Goal: Navigation & Orientation: Find specific page/section

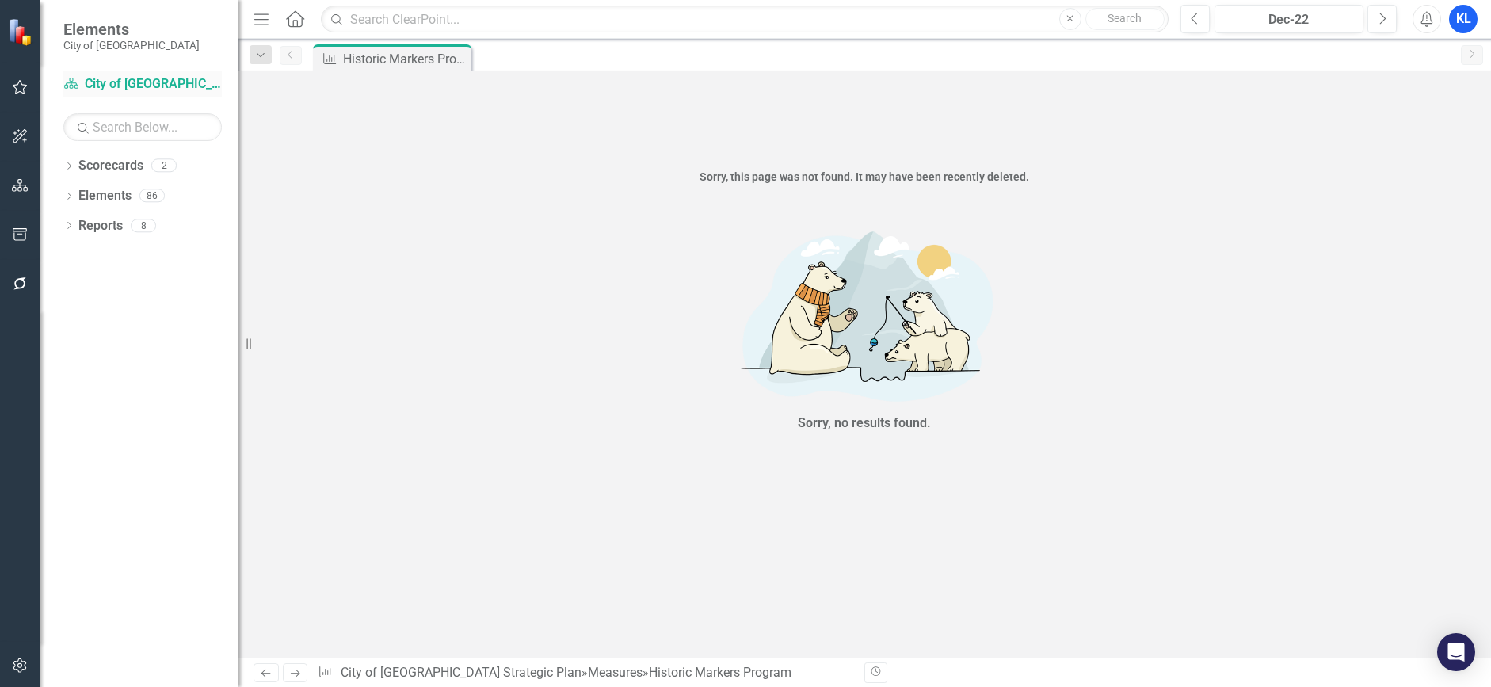
click at [125, 80] on link "Scorecard City of [GEOGRAPHIC_DATA] Strategic Plan" at bounding box center [142, 84] width 159 height 18
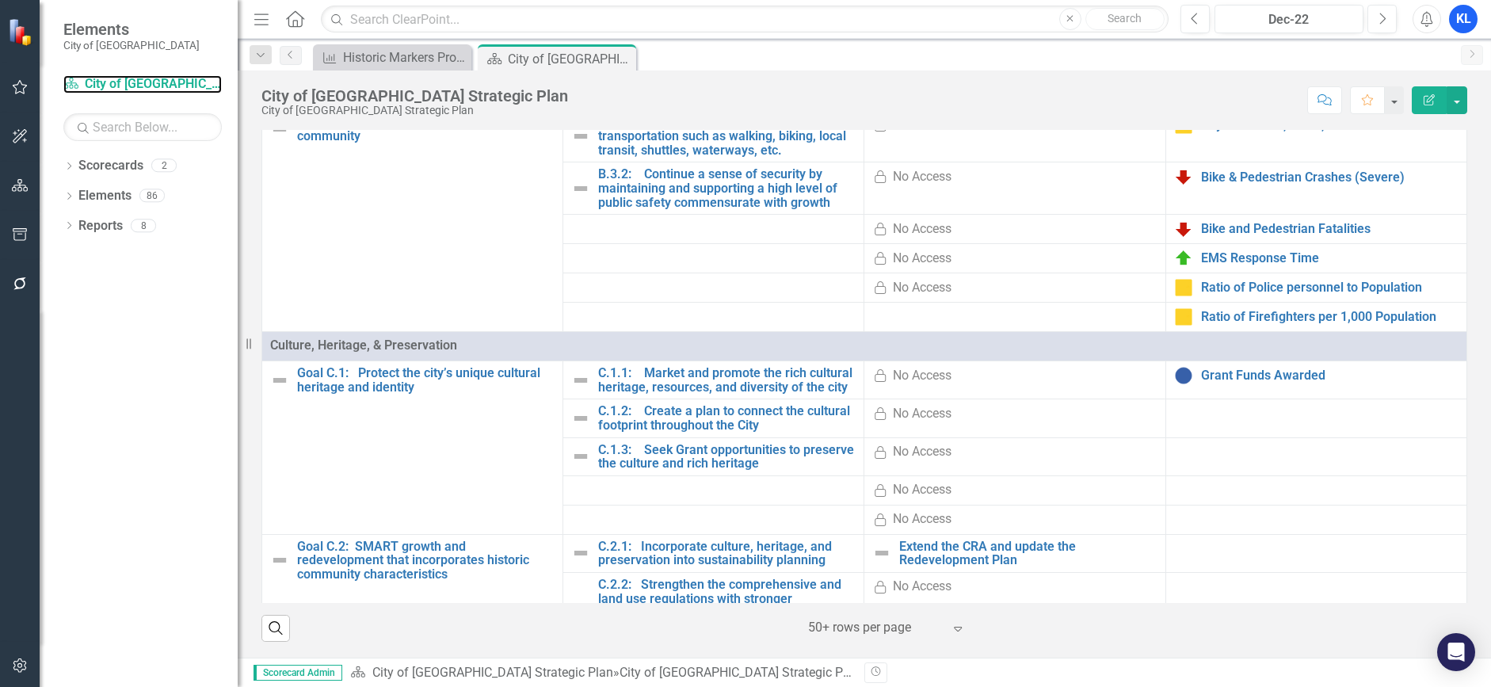
scroll to position [872, 0]
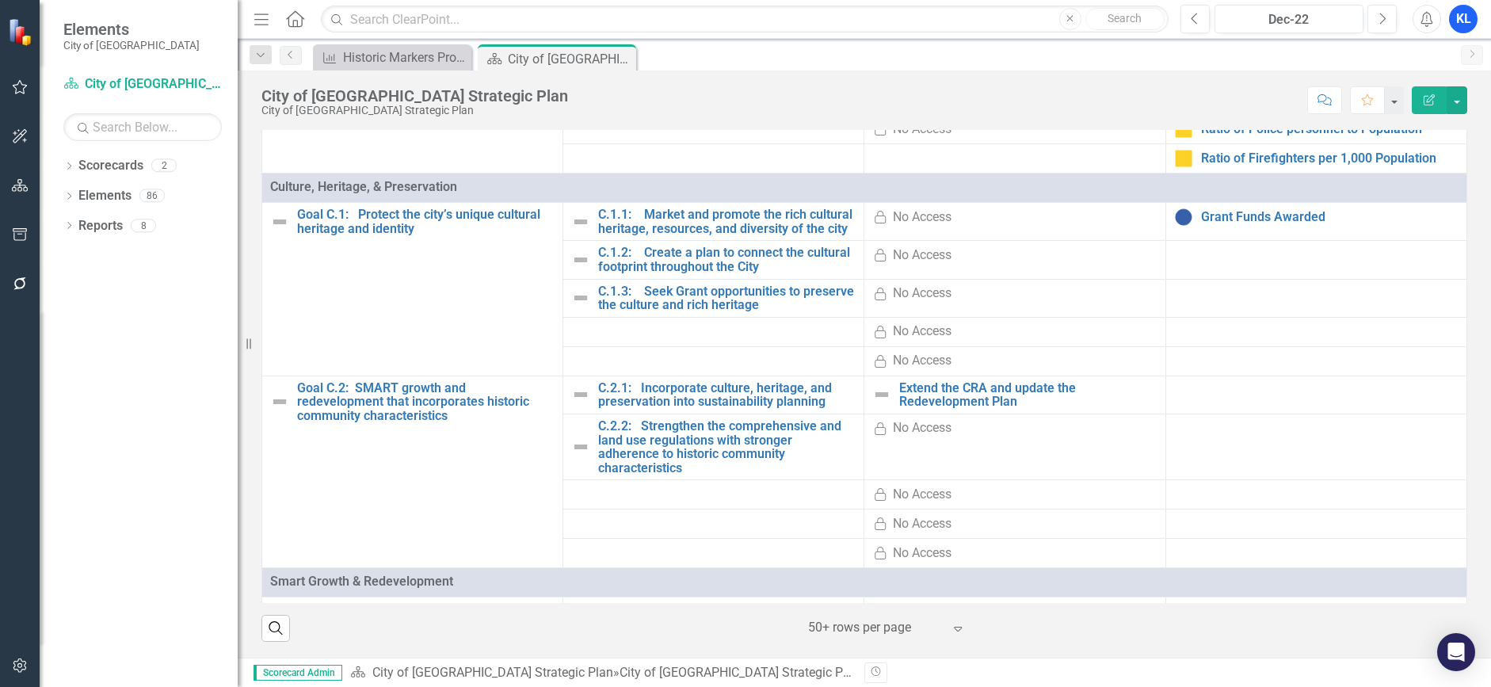
click at [1212, 279] on td at bounding box center [1316, 260] width 301 height 38
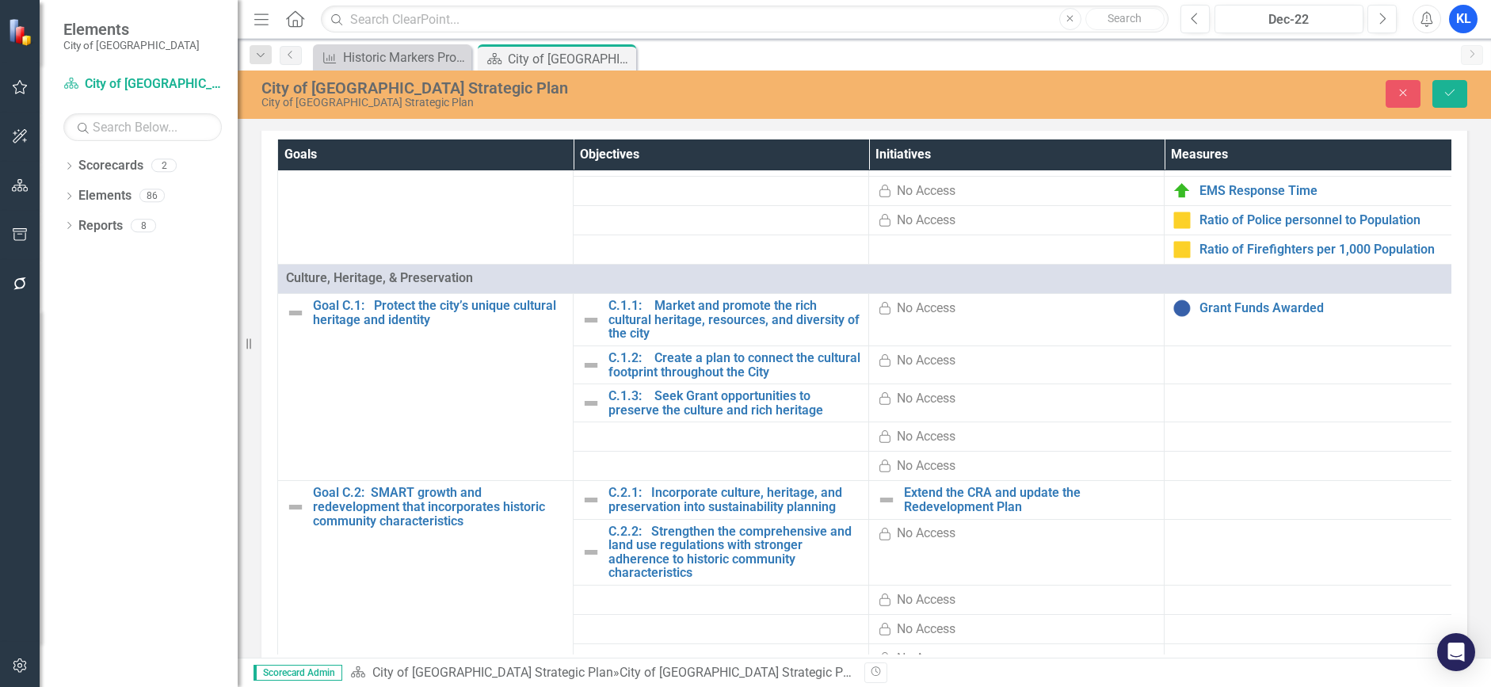
scroll to position [636, 0]
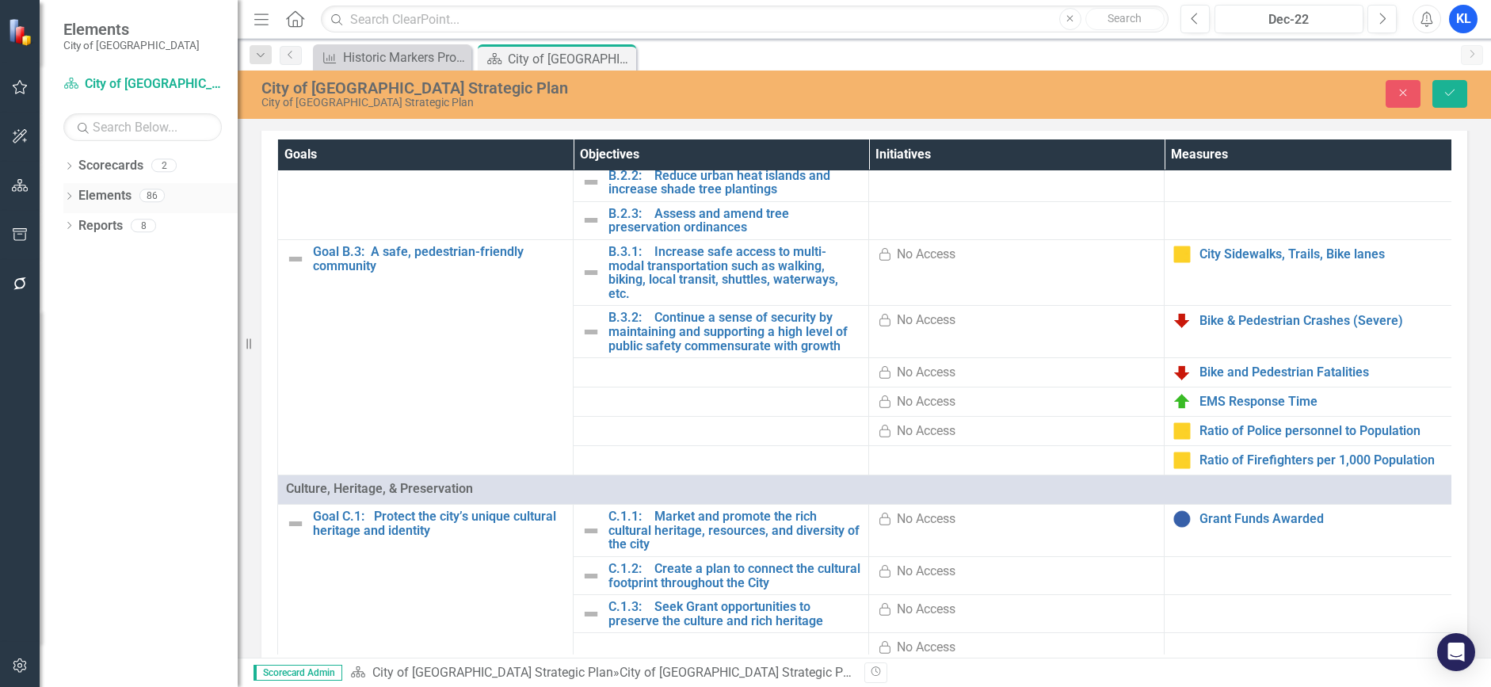
click at [117, 195] on link "Elements" at bounding box center [104, 196] width 53 height 18
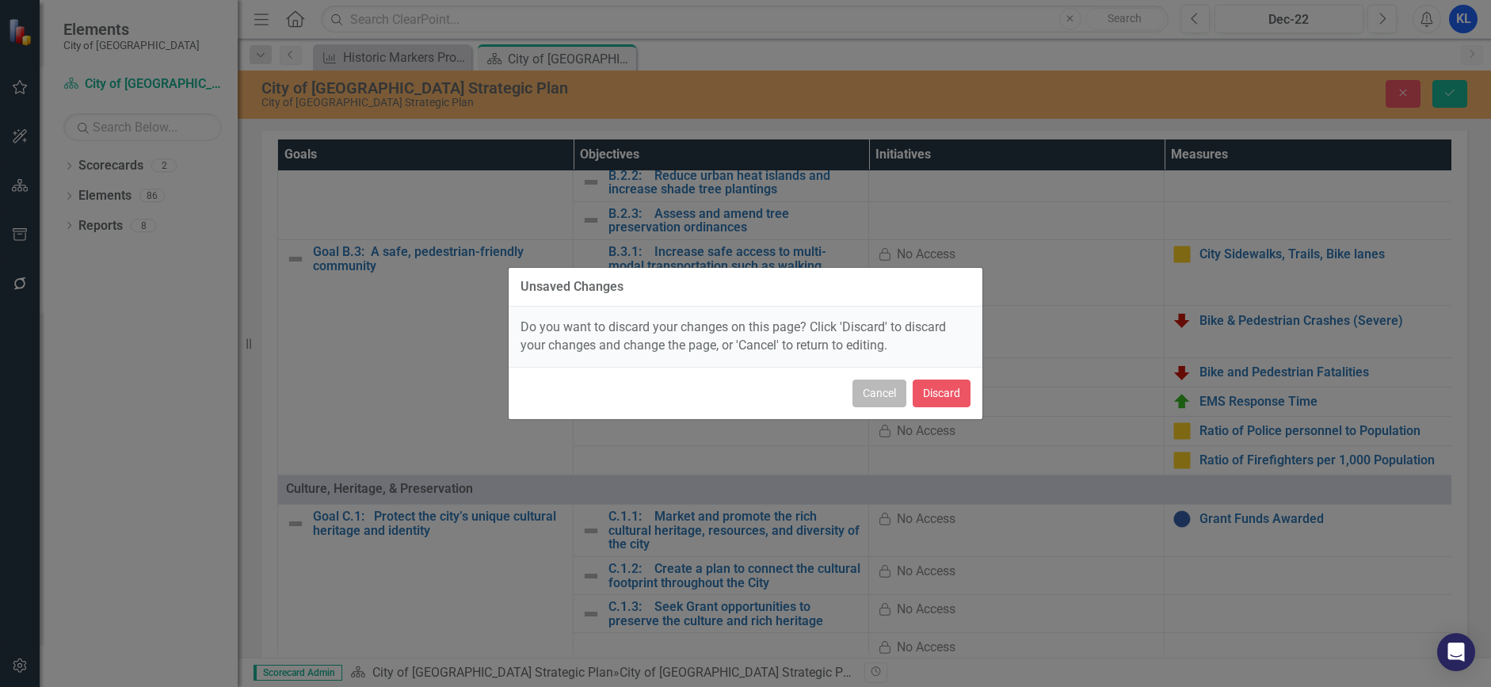
click at [873, 389] on button "Cancel" at bounding box center [880, 394] width 54 height 28
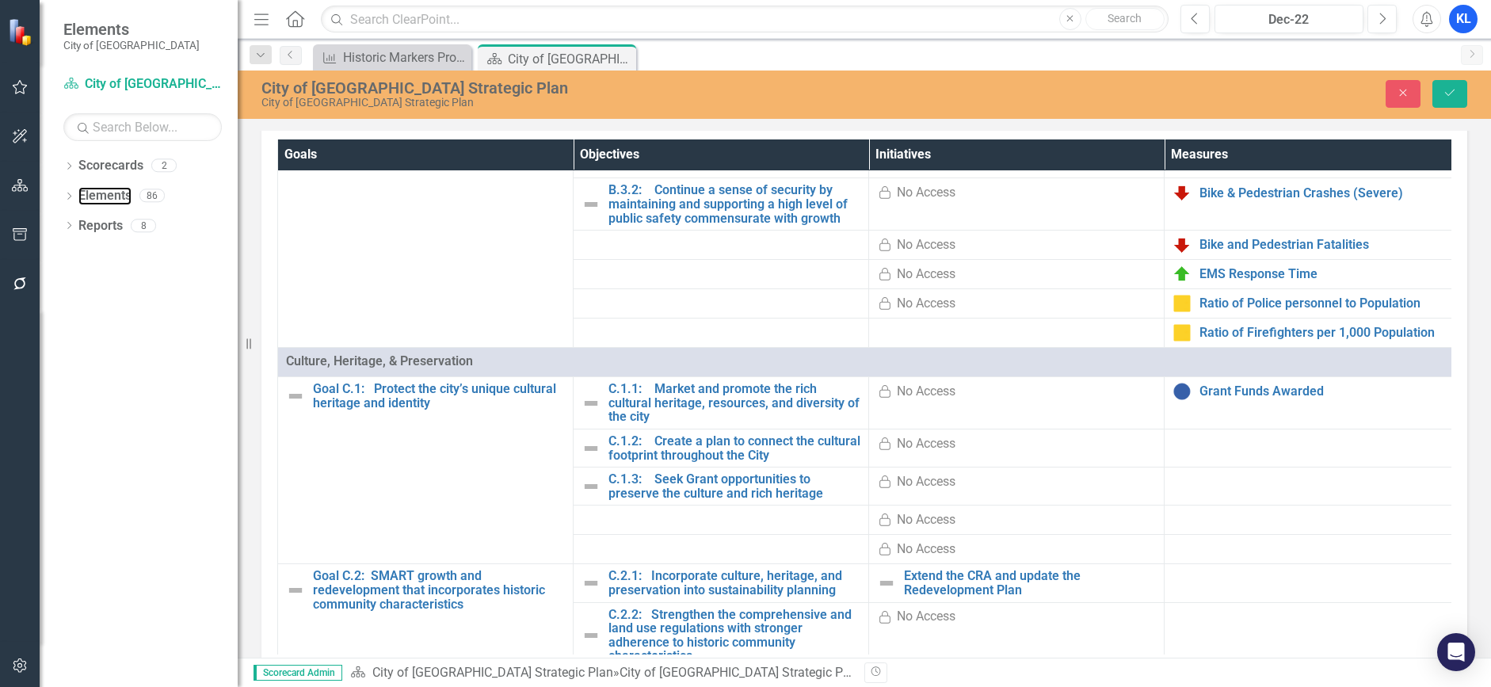
scroll to position [794, 0]
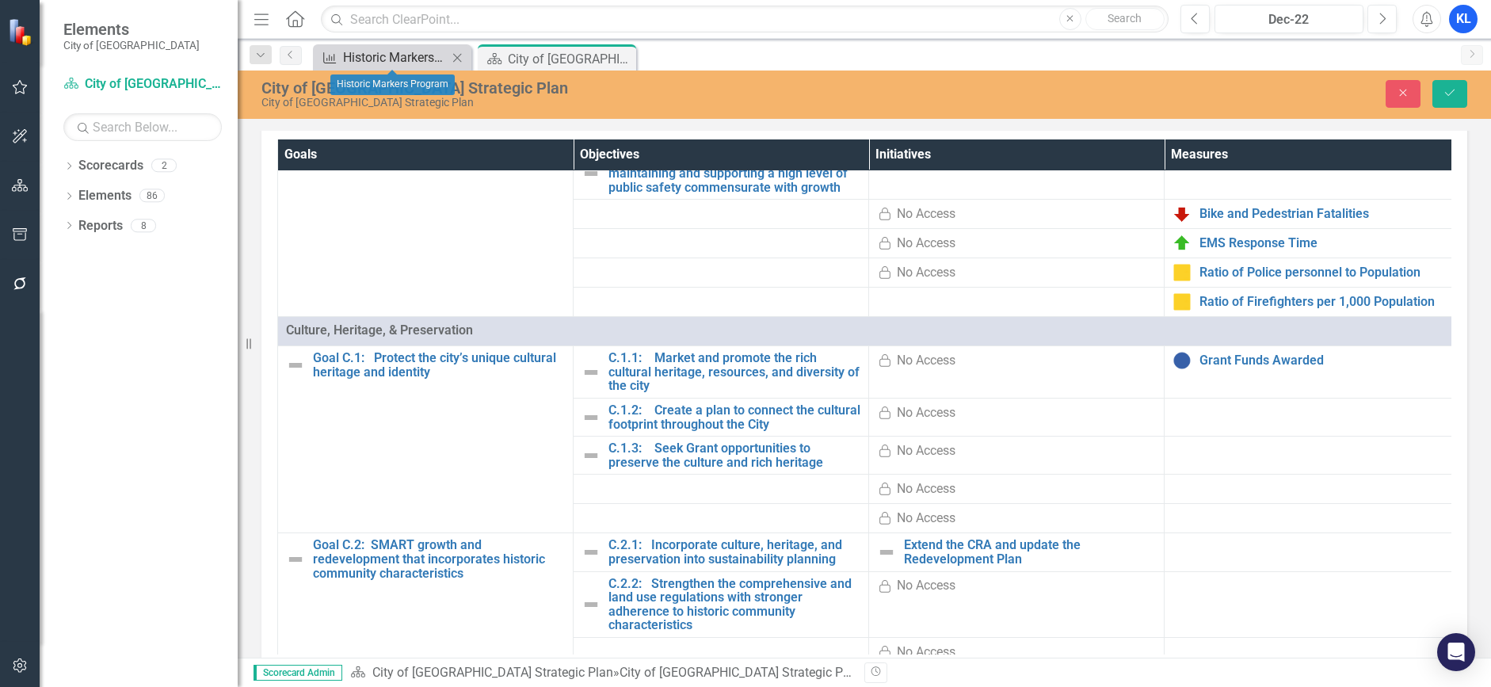
click at [395, 57] on div "Historic Markers Program" at bounding box center [395, 58] width 105 height 20
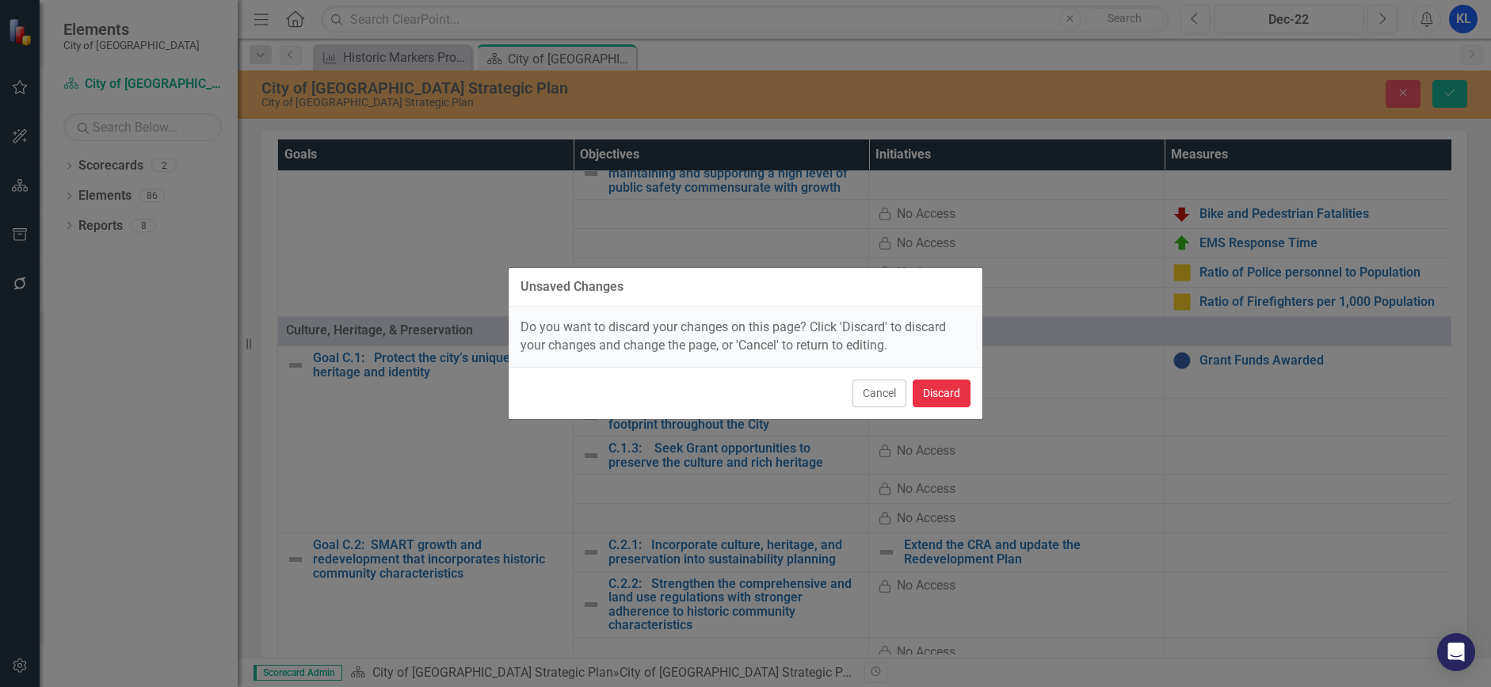
click at [934, 391] on button "Discard" at bounding box center [942, 394] width 58 height 28
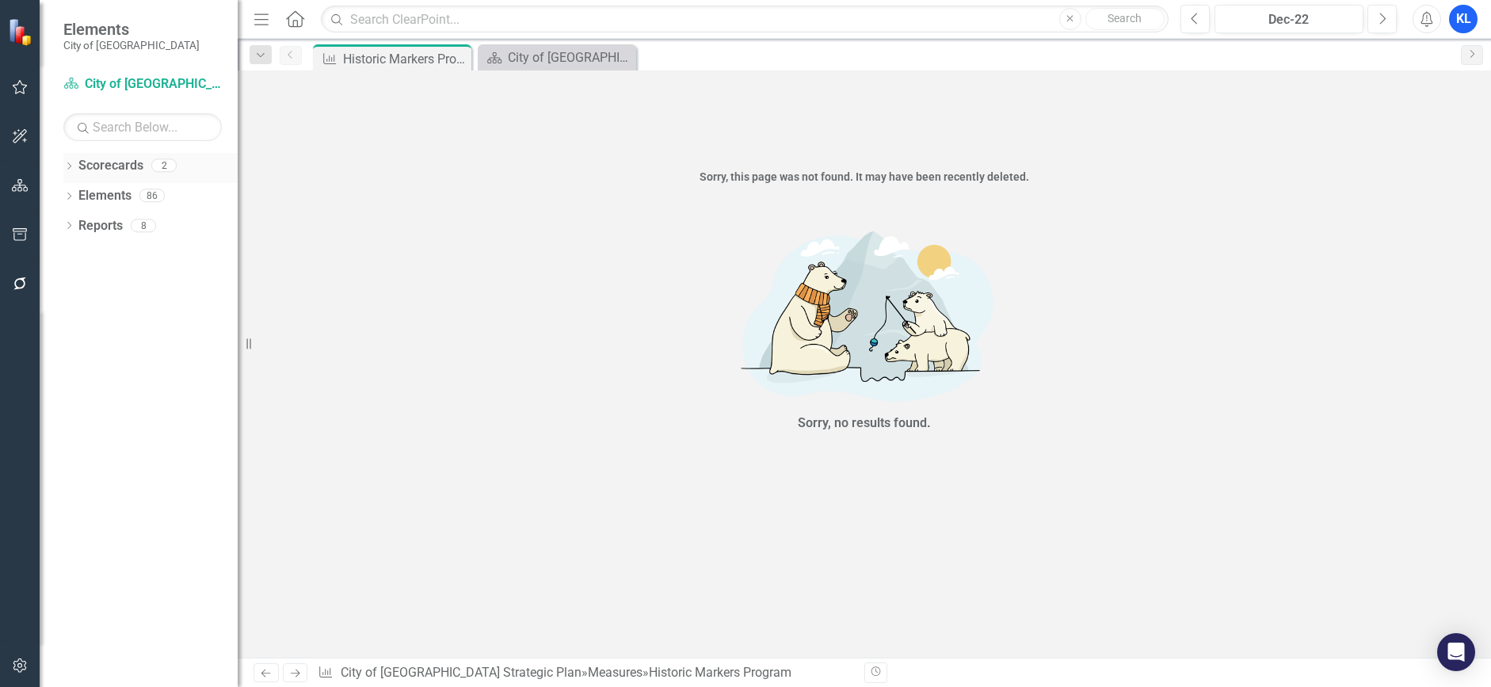
click at [108, 166] on link "Scorecards" at bounding box center [110, 166] width 65 height 18
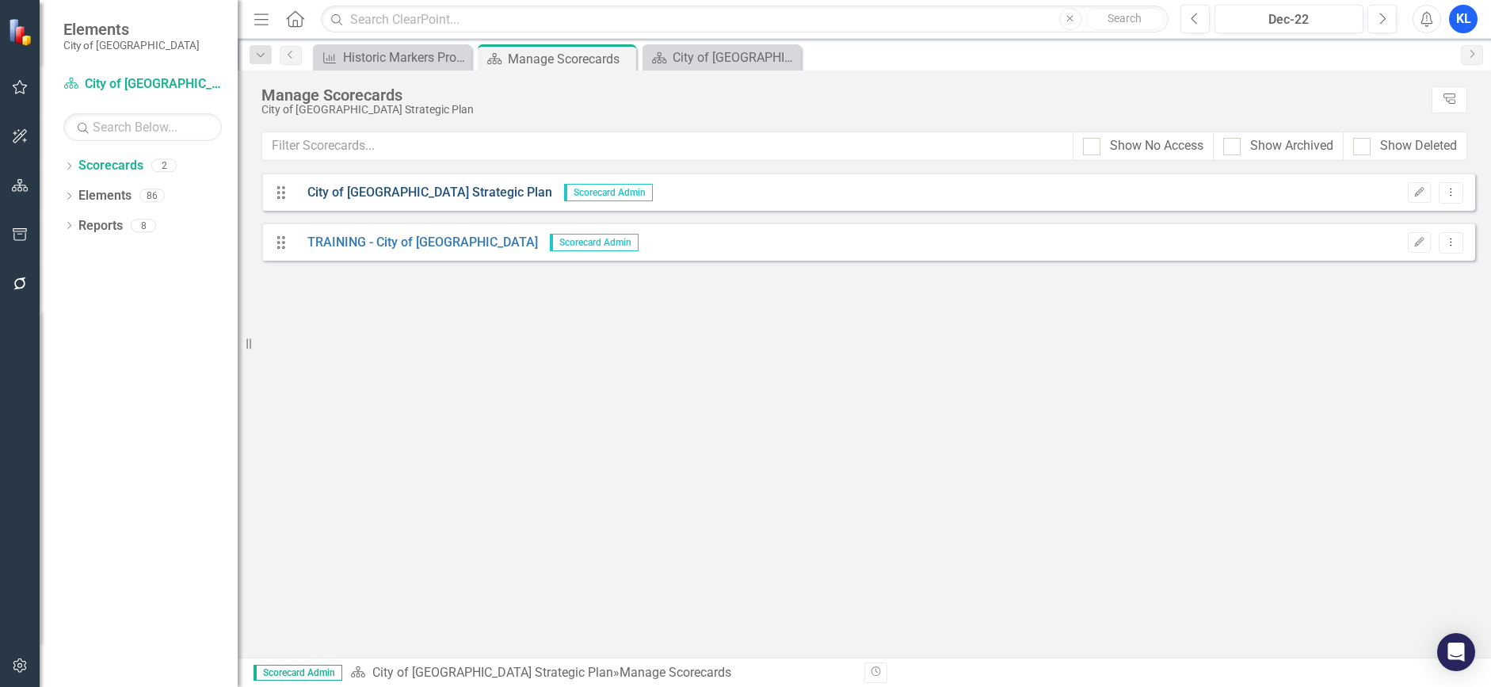
click at [457, 193] on link "City of [GEOGRAPHIC_DATA] Strategic Plan" at bounding box center [424, 193] width 257 height 18
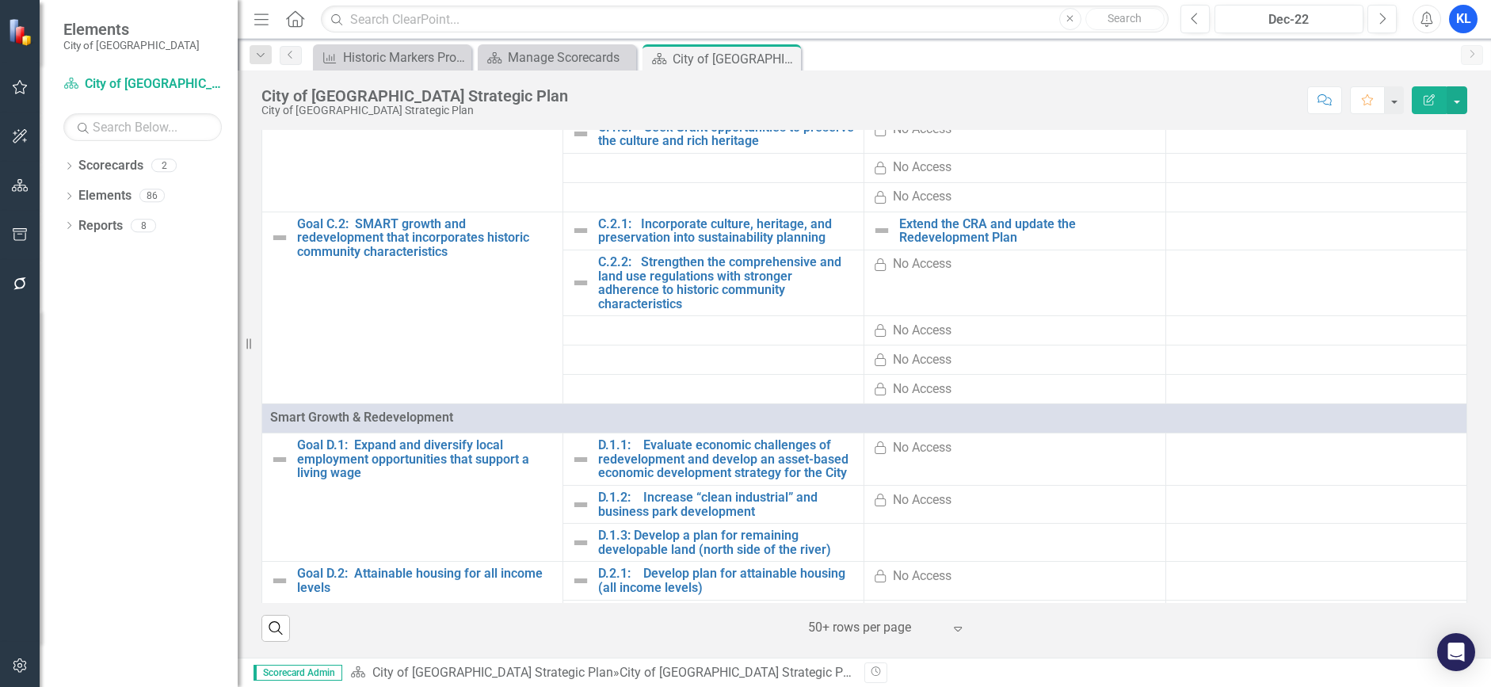
scroll to position [1268, 0]
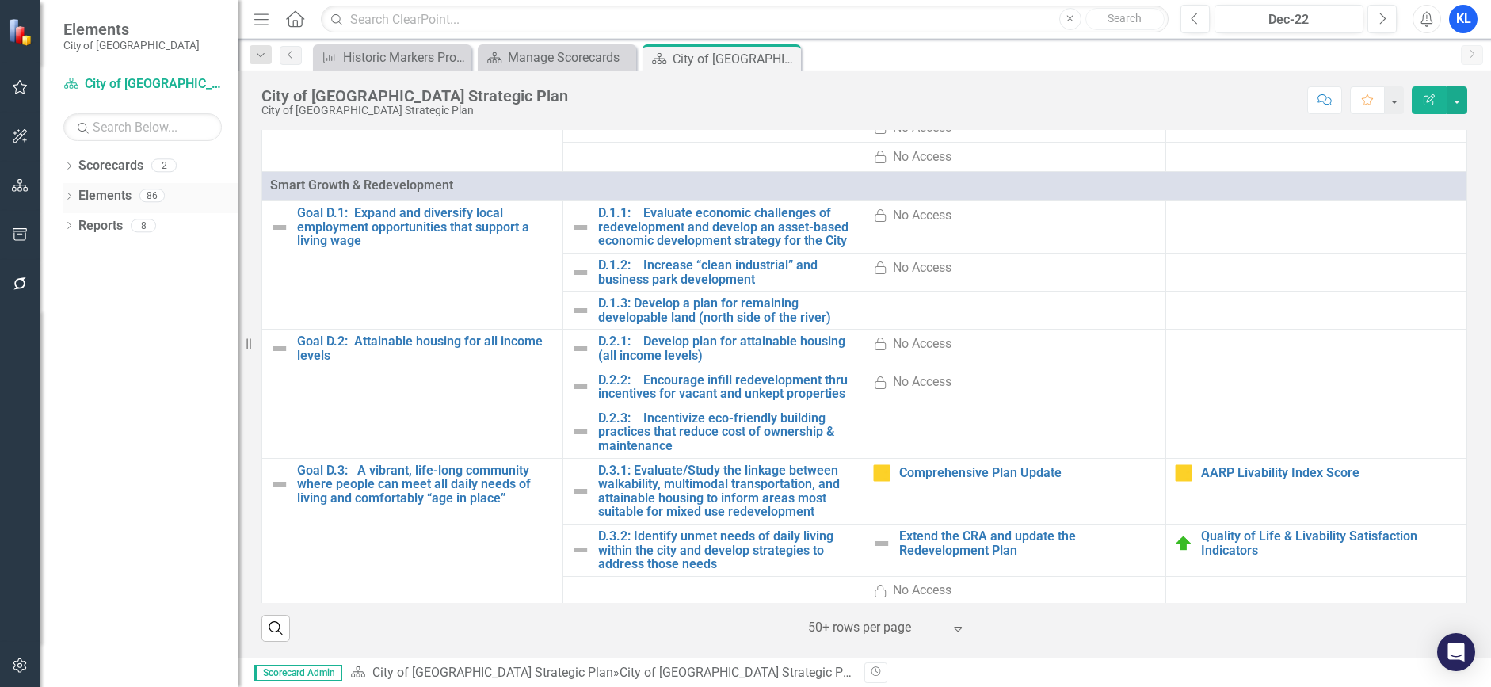
click at [101, 201] on link "Elements" at bounding box center [104, 196] width 53 height 18
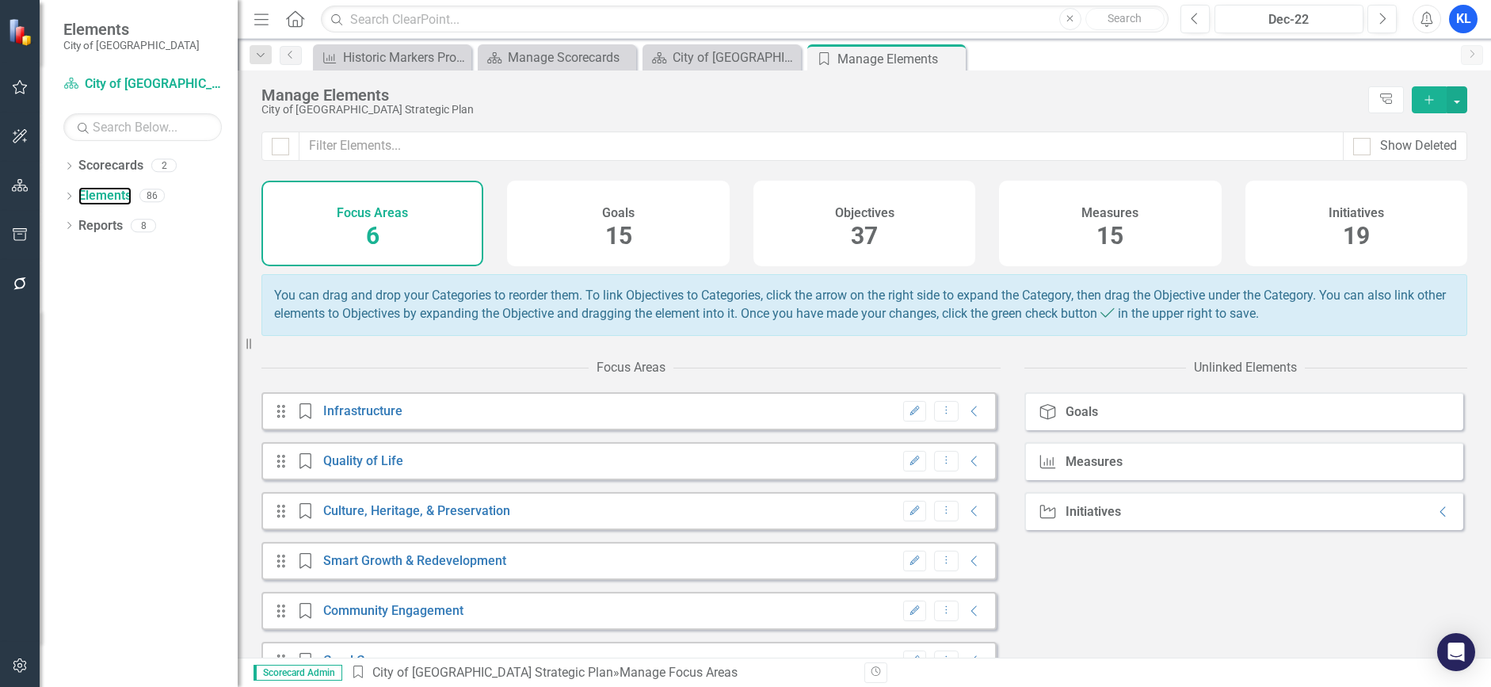
scroll to position [46, 0]
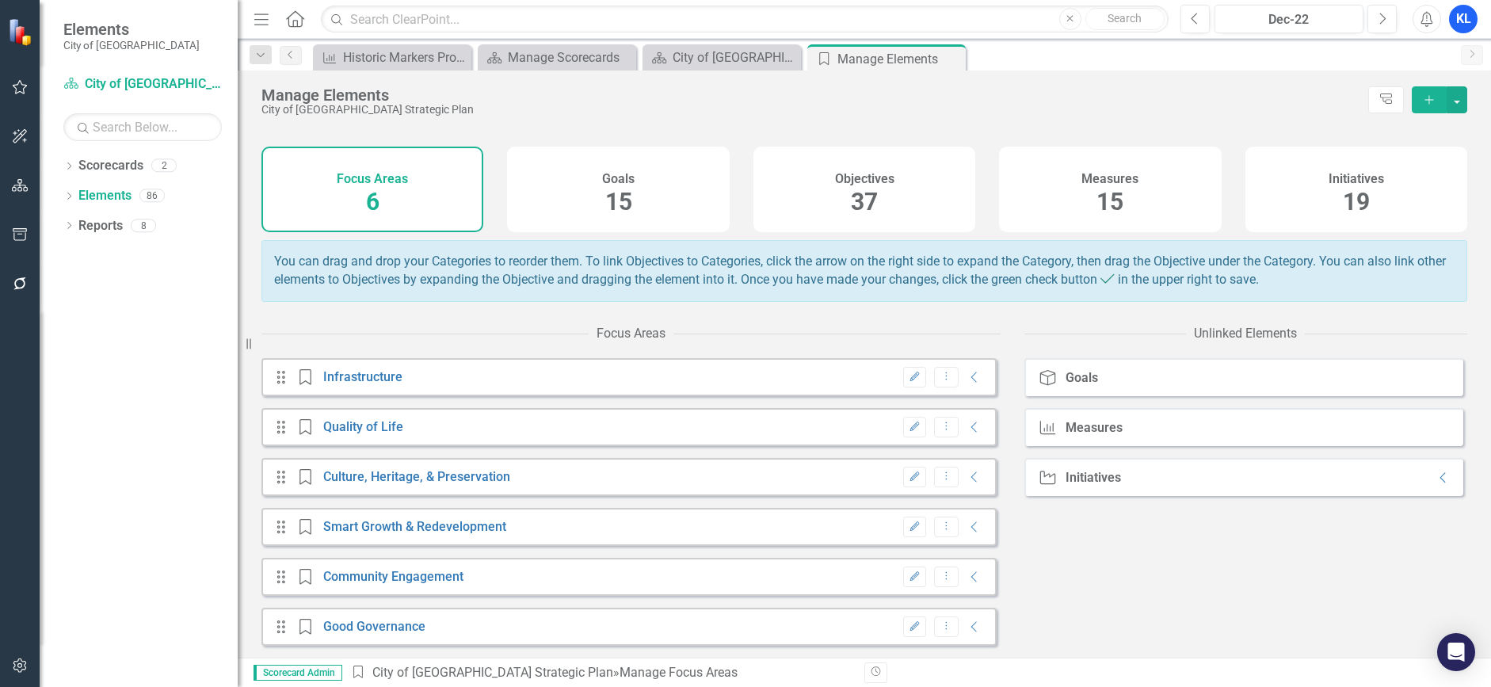
click at [586, 516] on div "Drag Focus Area Smart Growth & Redevelopment Edit Dropdown Menu Collapse" at bounding box center [629, 527] width 735 height 38
click at [434, 530] on link "Smart Growth & Redevelopment" at bounding box center [414, 526] width 183 height 15
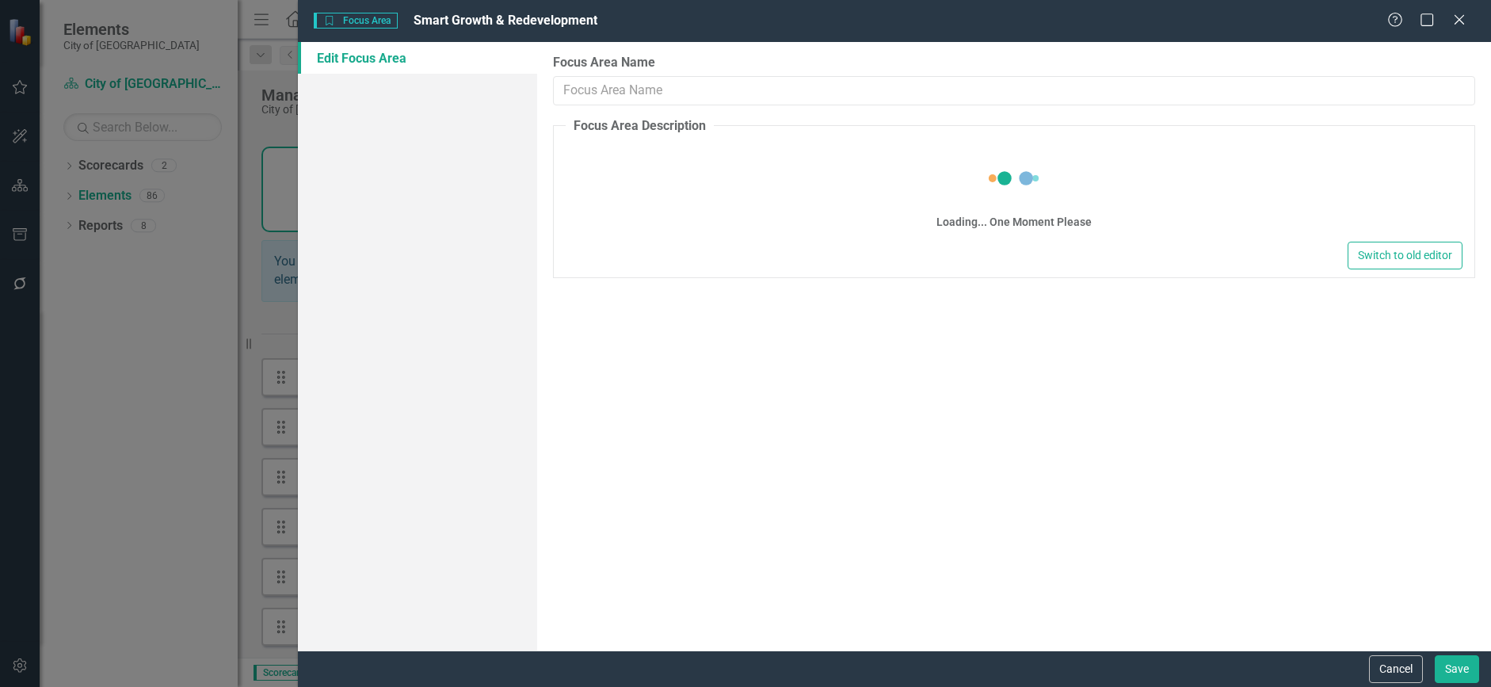
type input "Smart Growth & Redevelopment"
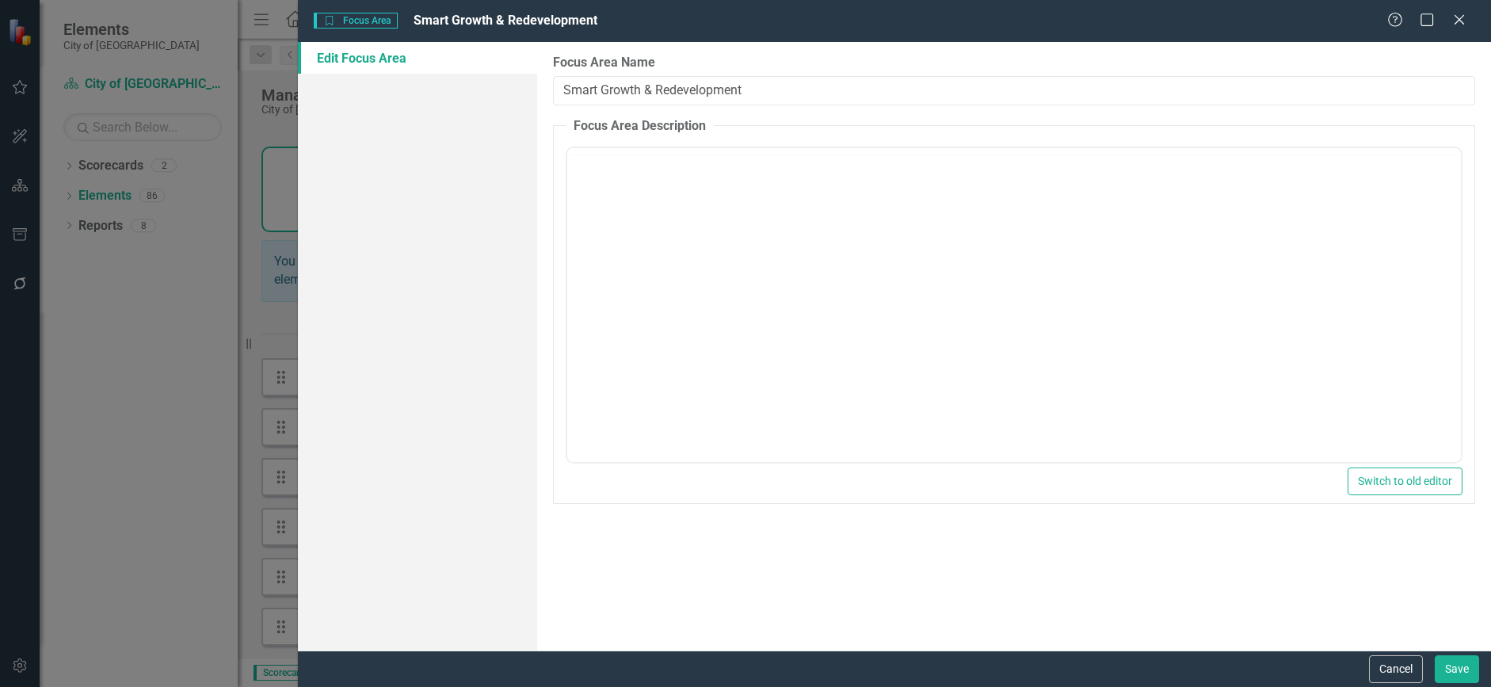
scroll to position [0, 0]
click at [1453, 20] on icon "Close" at bounding box center [1459, 19] width 20 height 15
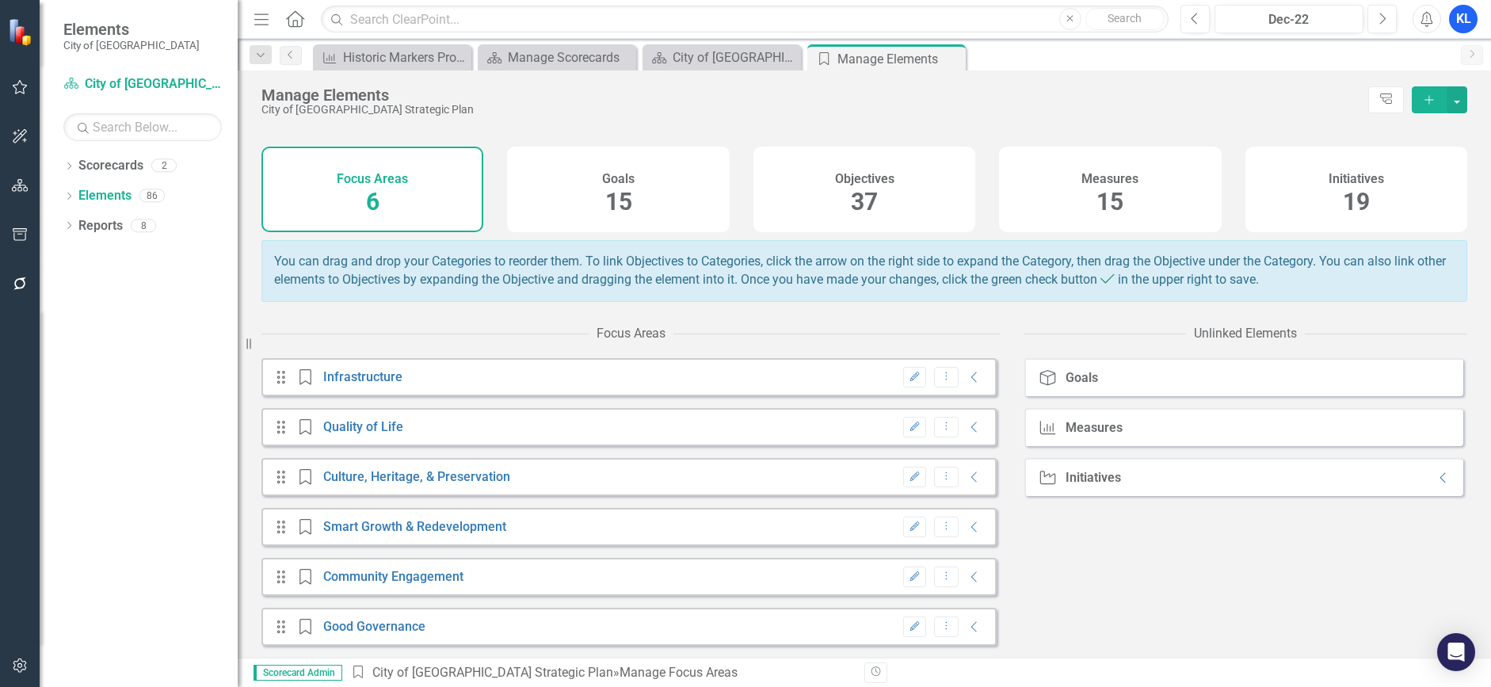
click at [627, 185] on div "15" at bounding box center [618, 202] width 27 height 34
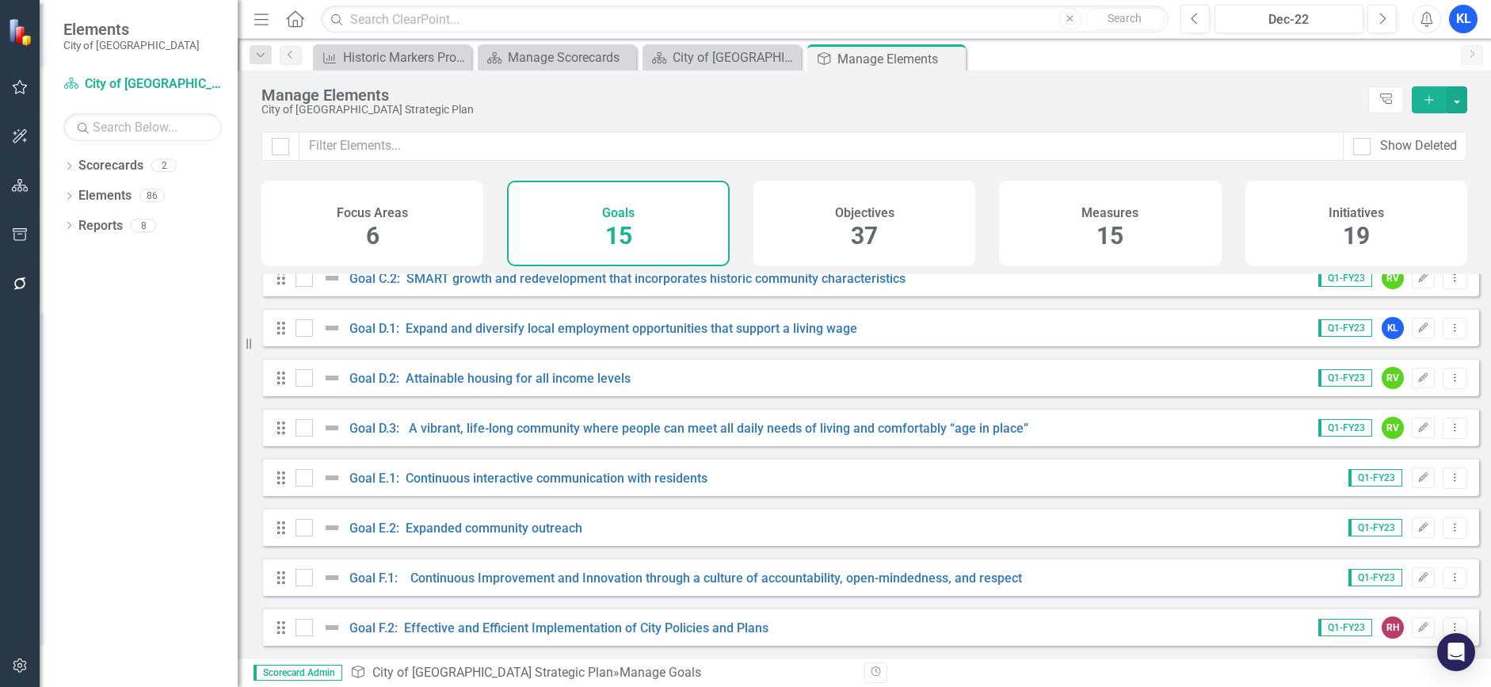
scroll to position [298, 0]
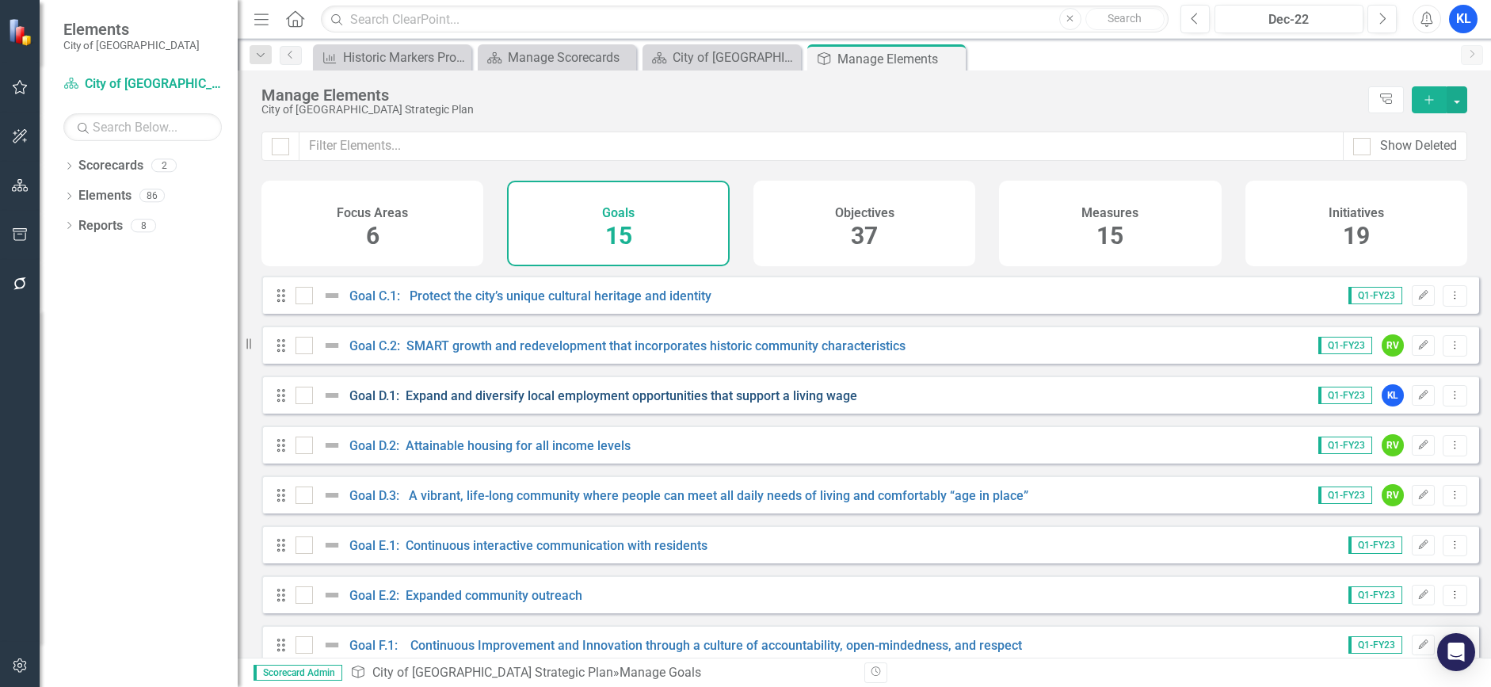
click at [628, 403] on link "Goal D.1: Expand and diversify local employment opportunities that support a li…" at bounding box center [603, 395] width 508 height 15
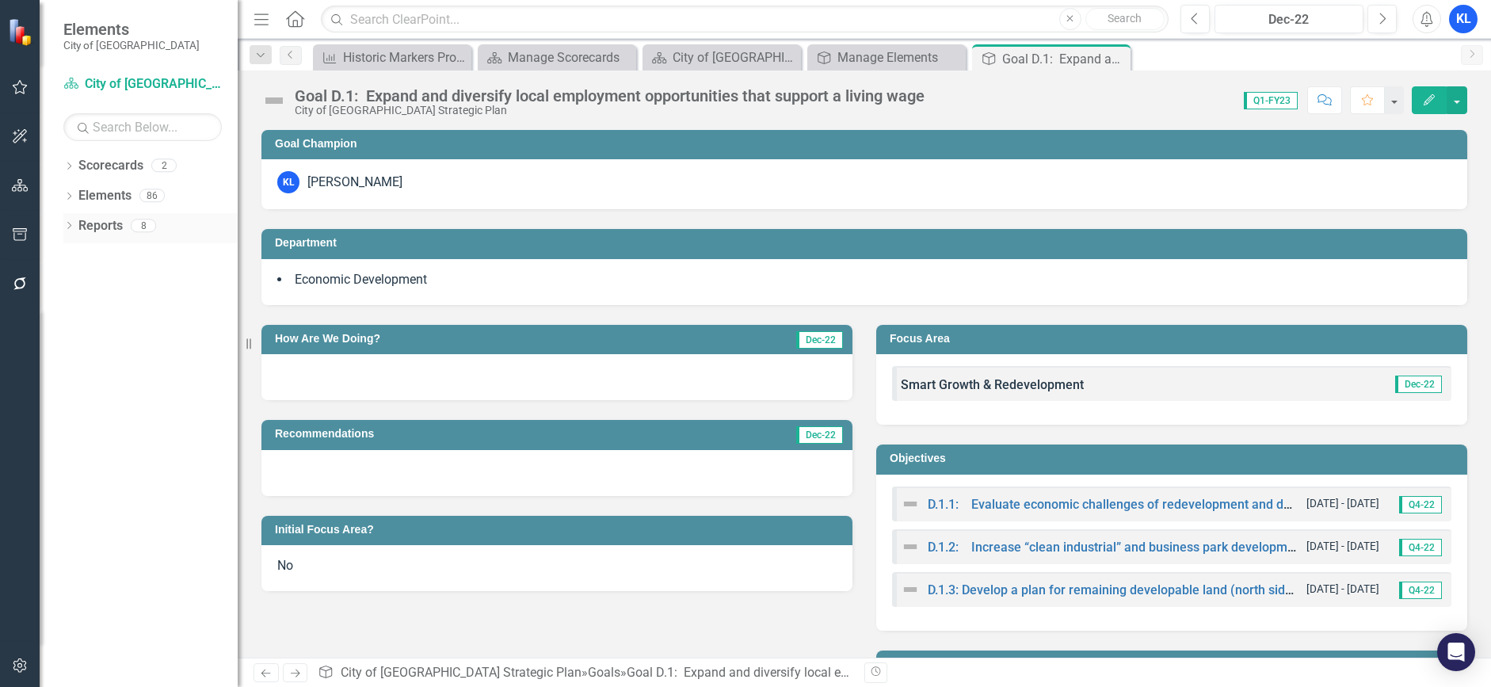
click at [120, 226] on link "Reports" at bounding box center [100, 226] width 44 height 18
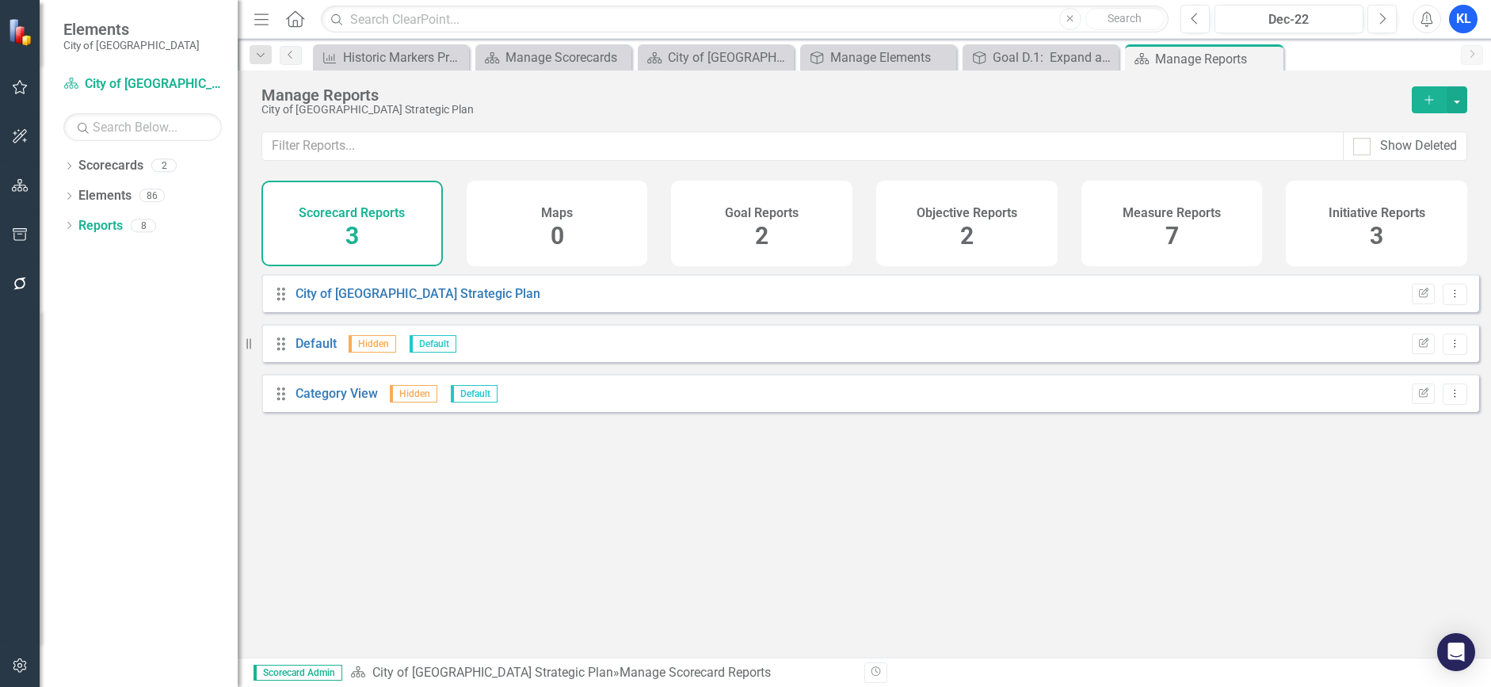
click at [775, 221] on div "Goal Reports 2" at bounding box center [761, 224] width 181 height 86
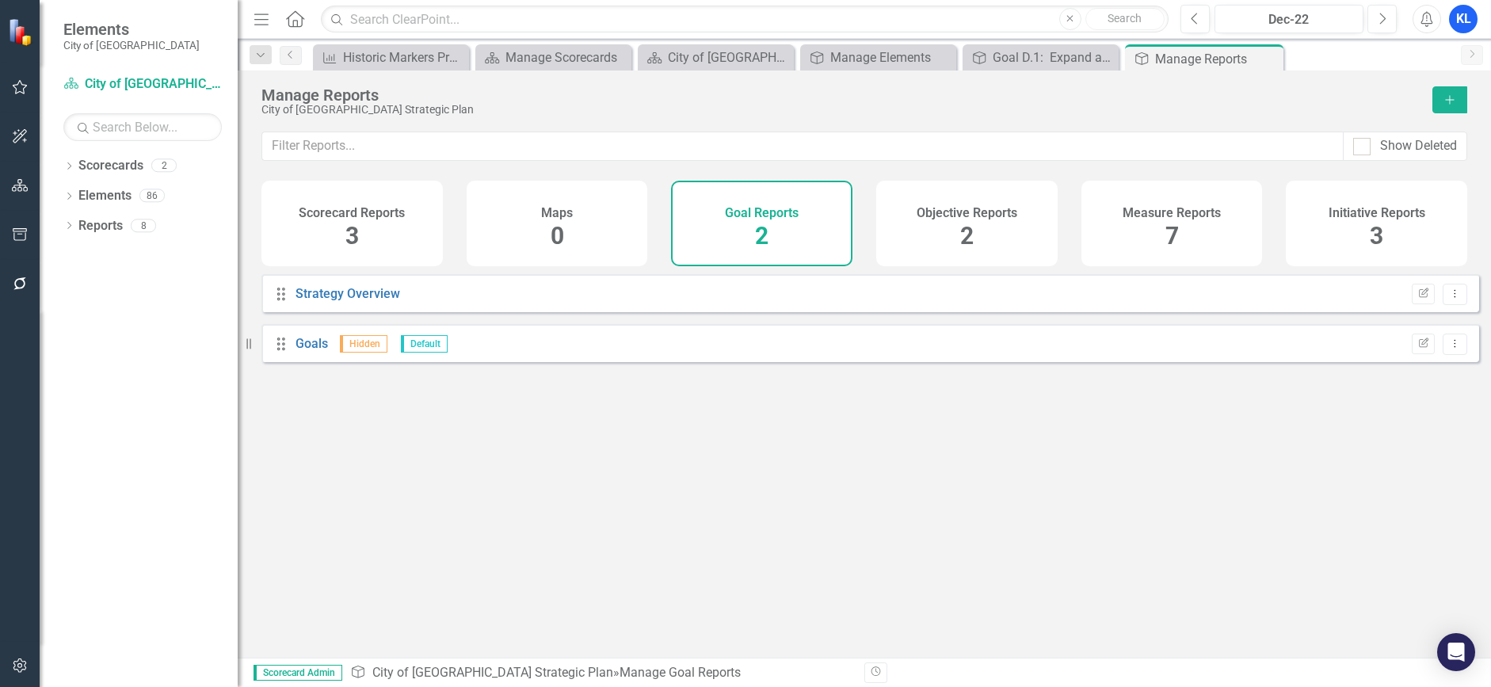
click at [962, 220] on div "2" at bounding box center [967, 237] width 13 height 34
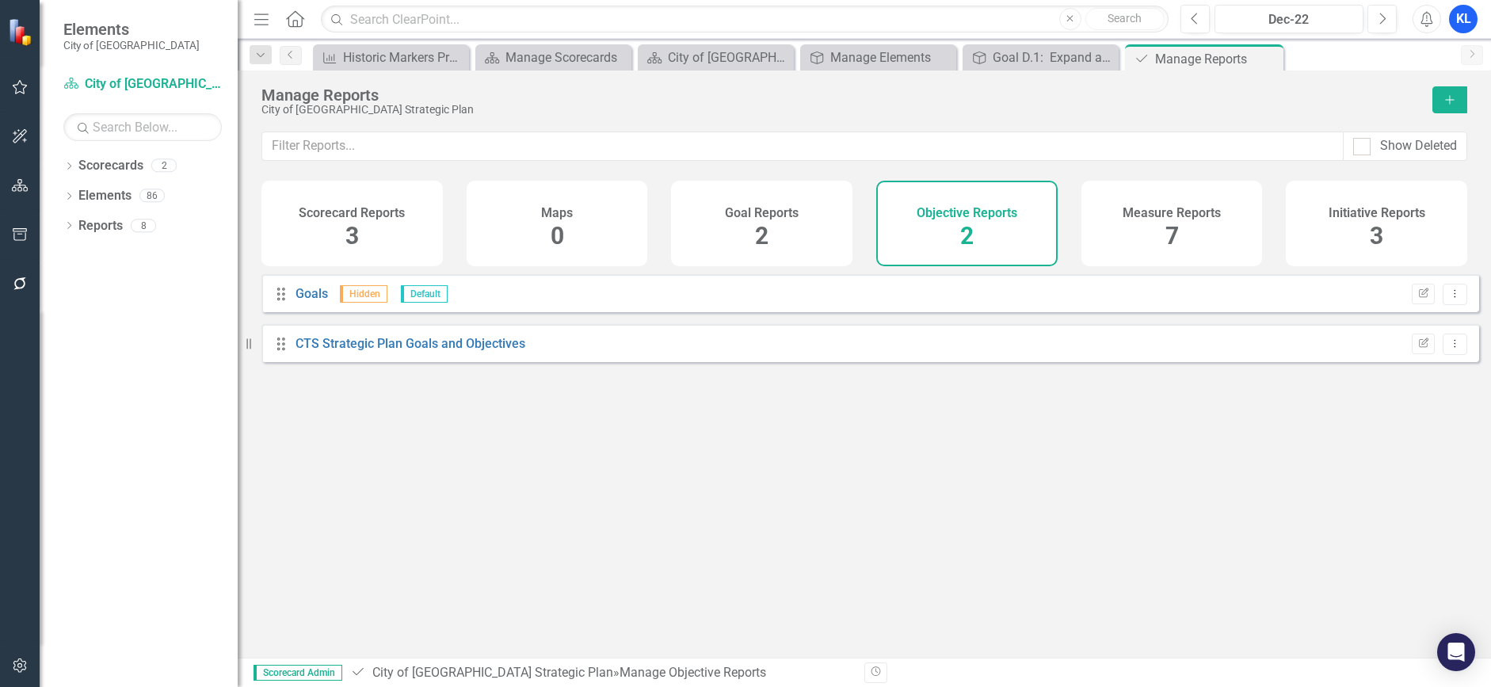
click at [1175, 219] on h4 "Measure Reports" at bounding box center [1172, 213] width 98 height 14
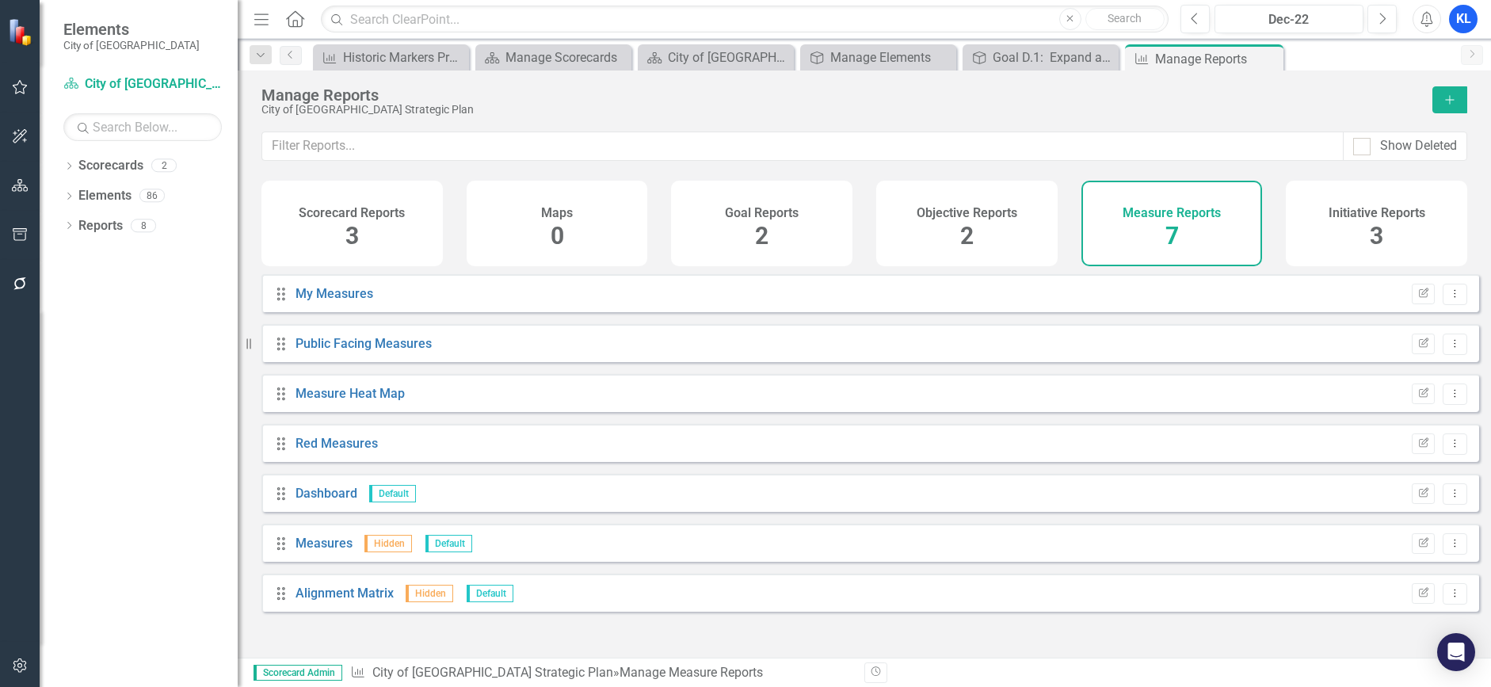
click at [296, 23] on icon "Home" at bounding box center [295, 18] width 21 height 17
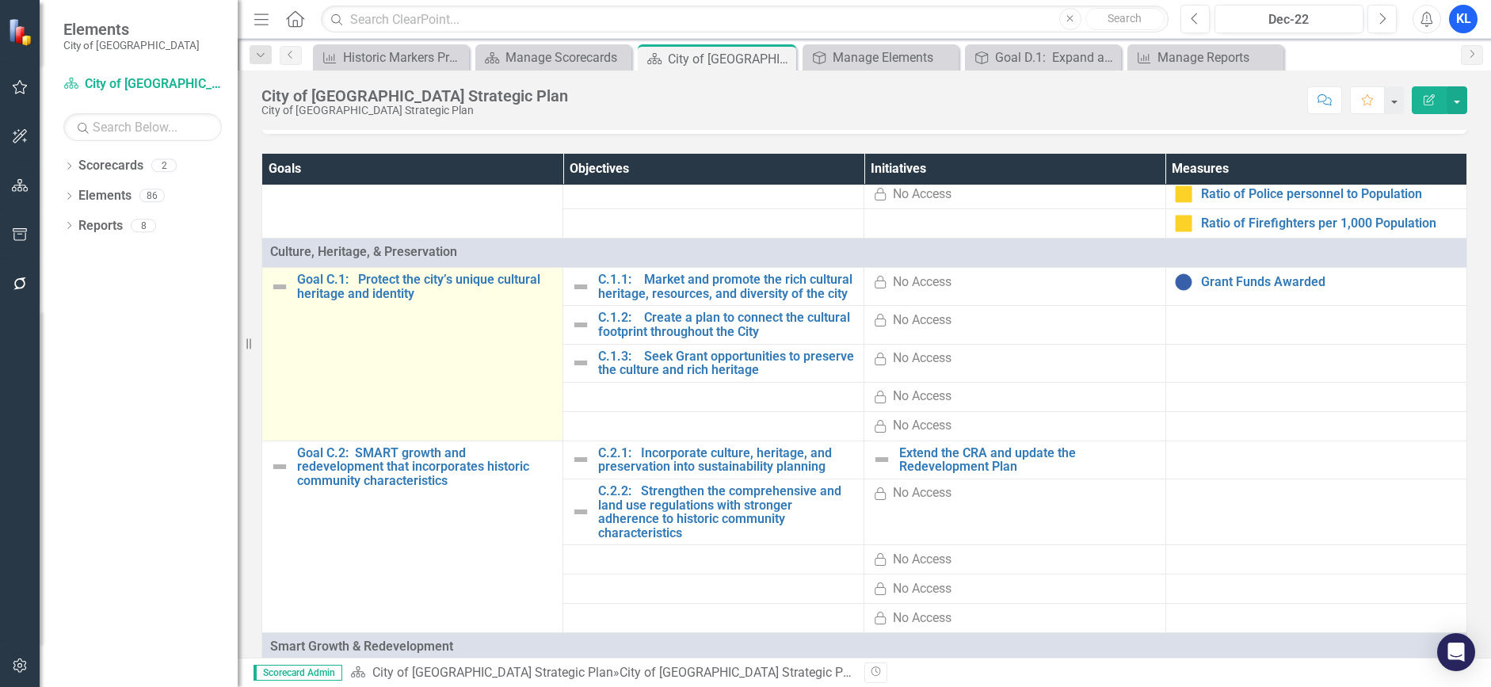
scroll to position [872, 0]
click at [438, 384] on td "Goal C.1: Protect the city’s unique cultural heritage and identity Edit Edit Go…" at bounding box center [412, 356] width 301 height 174
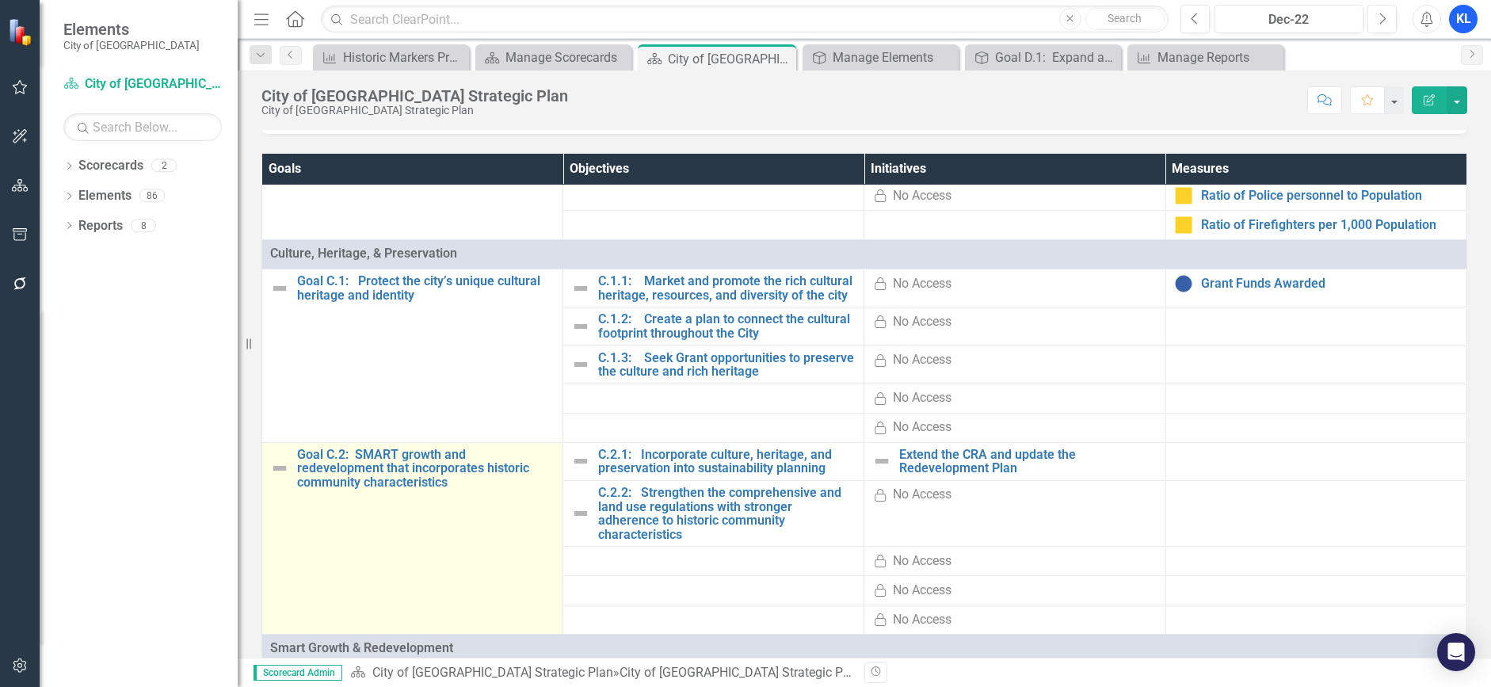
click at [406, 515] on td "Goal C.2: SMART growth and redevelopment that incorporates historic community c…" at bounding box center [412, 538] width 301 height 193
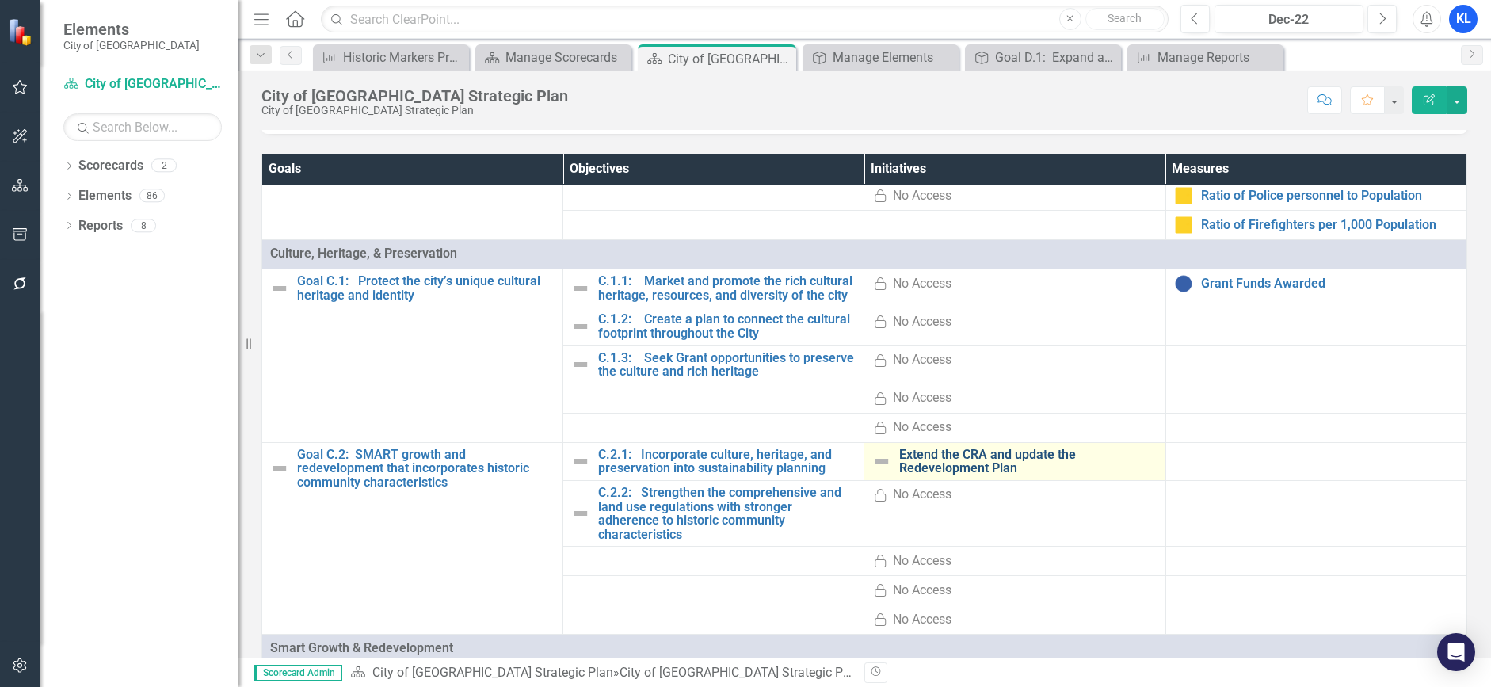
click at [934, 474] on link "Extend the CRA and update the Redevelopment Plan" at bounding box center [1028, 462] width 258 height 28
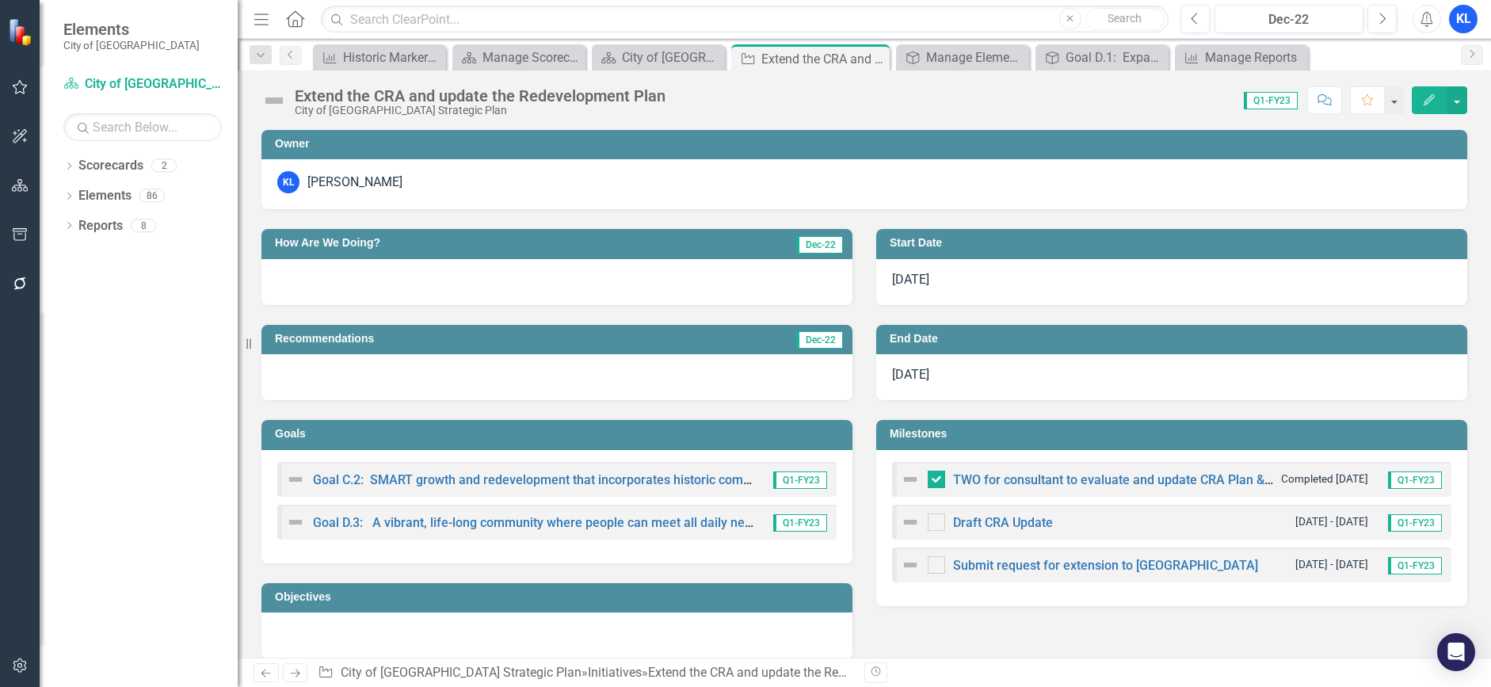
scroll to position [79, 0]
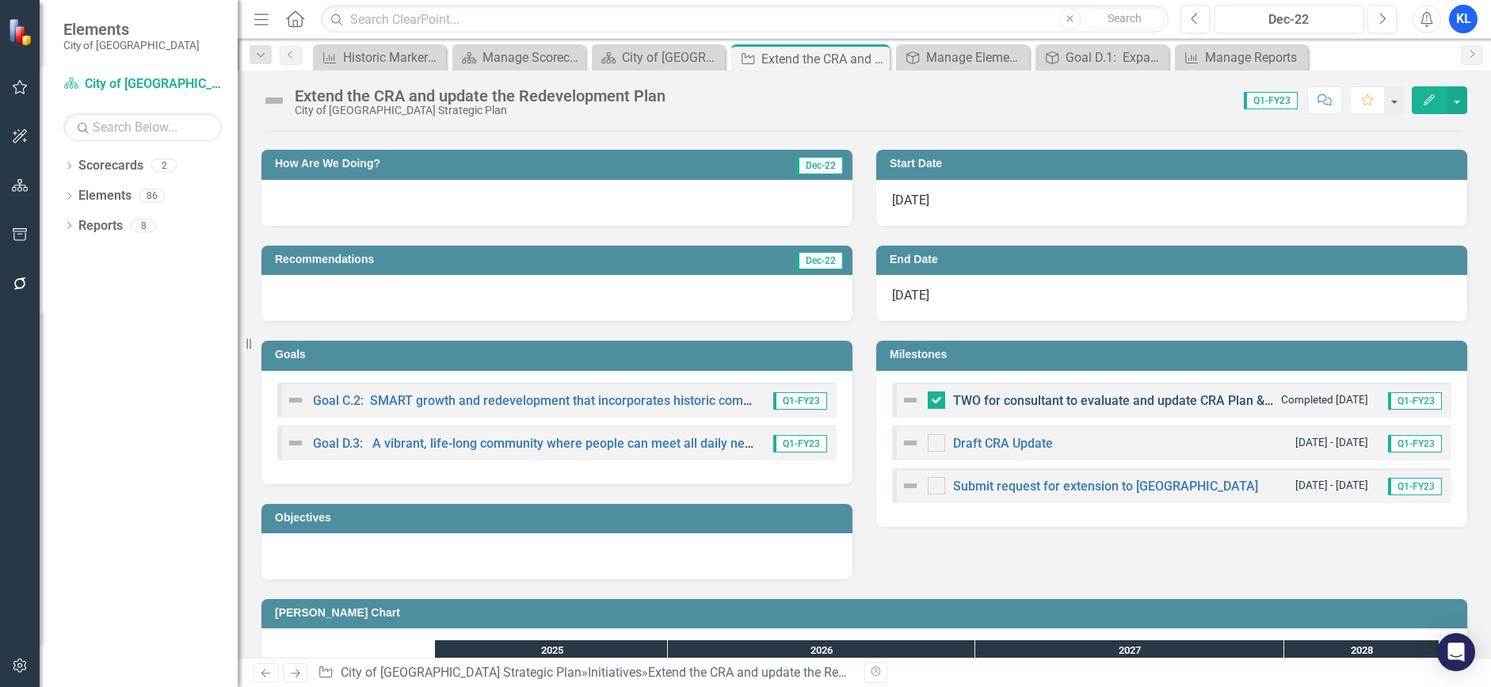
click at [1054, 399] on link "TWO for consultant to evaluate and update CRA Plan & associated regulatory docu…" at bounding box center [1205, 400] width 505 height 15
